Goal: Task Accomplishment & Management: Use online tool/utility

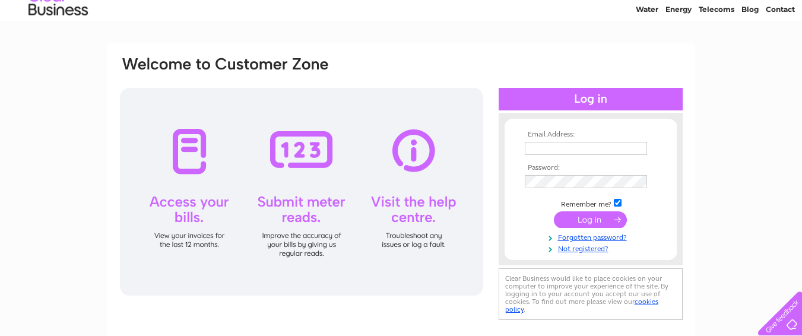
scroll to position [119, 0]
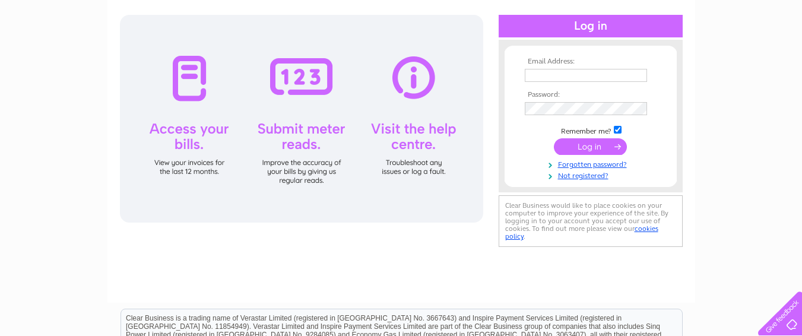
type input "jim.clinter@gmail.com"
click at [298, 144] on div at bounding box center [301, 119] width 363 height 208
click at [304, 80] on div at bounding box center [301, 119] width 363 height 208
click at [591, 144] on input "submit" at bounding box center [590, 146] width 73 height 17
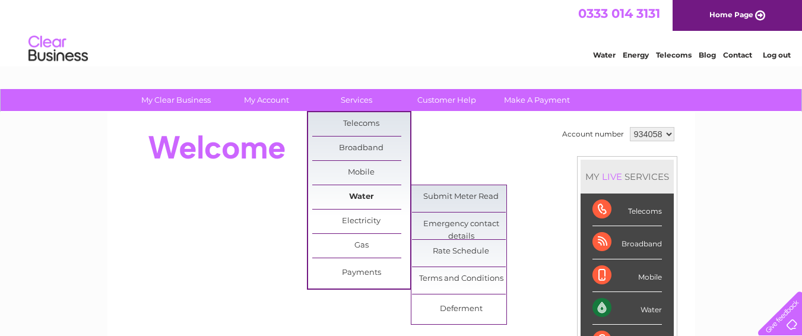
click at [362, 194] on link "Water" at bounding box center [361, 197] width 98 height 24
click at [438, 195] on link "Submit Meter Read" at bounding box center [461, 197] width 98 height 24
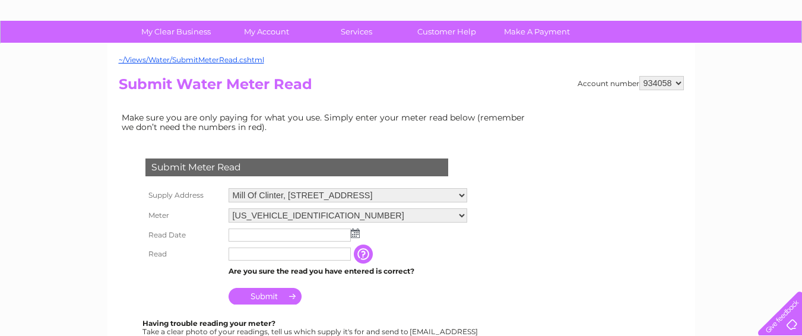
scroll to position [119, 0]
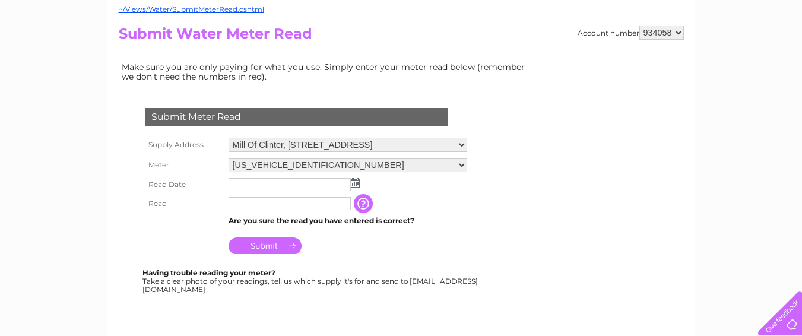
click at [356, 184] on img at bounding box center [355, 183] width 9 height 10
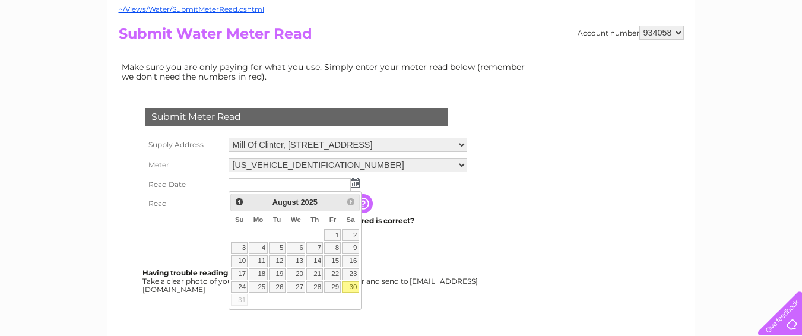
click at [355, 282] on link "30" at bounding box center [350, 287] width 17 height 12
type input "2025/08/30"
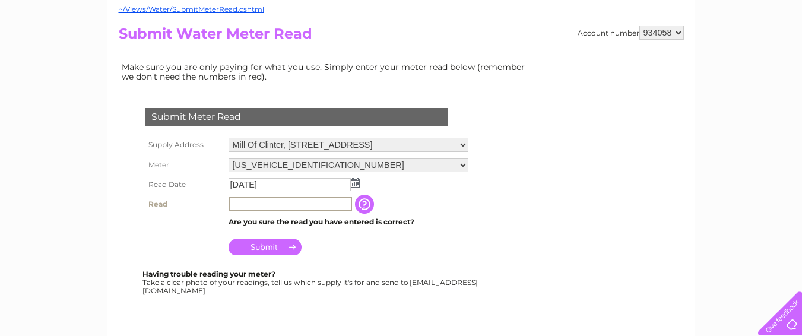
click at [241, 201] on input "text" at bounding box center [291, 204] width 124 height 14
click at [303, 204] on input "2622" at bounding box center [291, 204] width 124 height 14
type input "2627"
click at [266, 243] on input "Submit" at bounding box center [265, 247] width 73 height 17
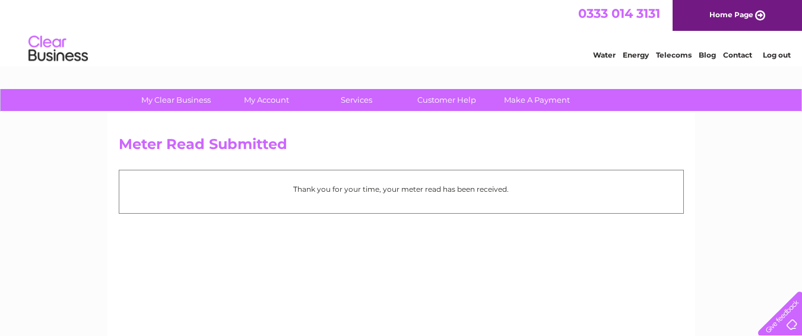
click at [736, 54] on link "Contact" at bounding box center [737, 54] width 29 height 9
